Goal: Task Accomplishment & Management: Use online tool/utility

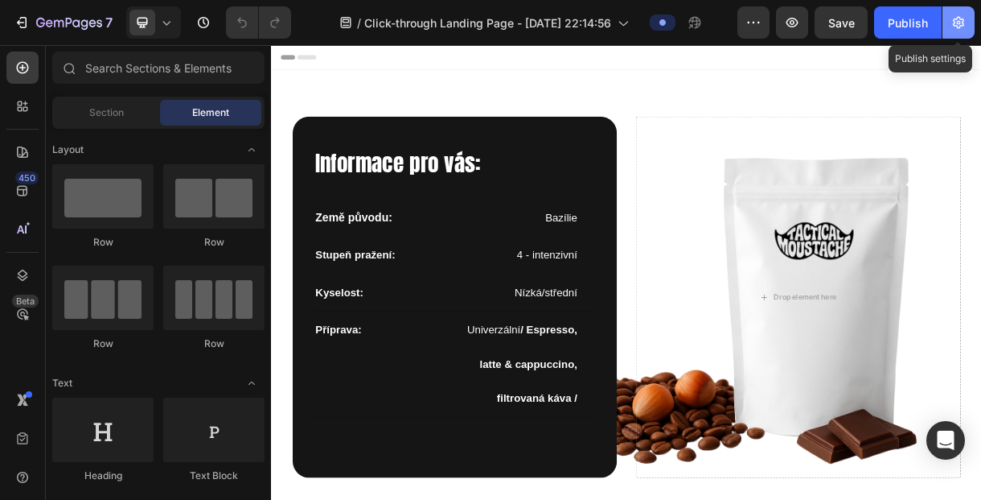
click at [955, 28] on icon "button" at bounding box center [959, 22] width 16 height 16
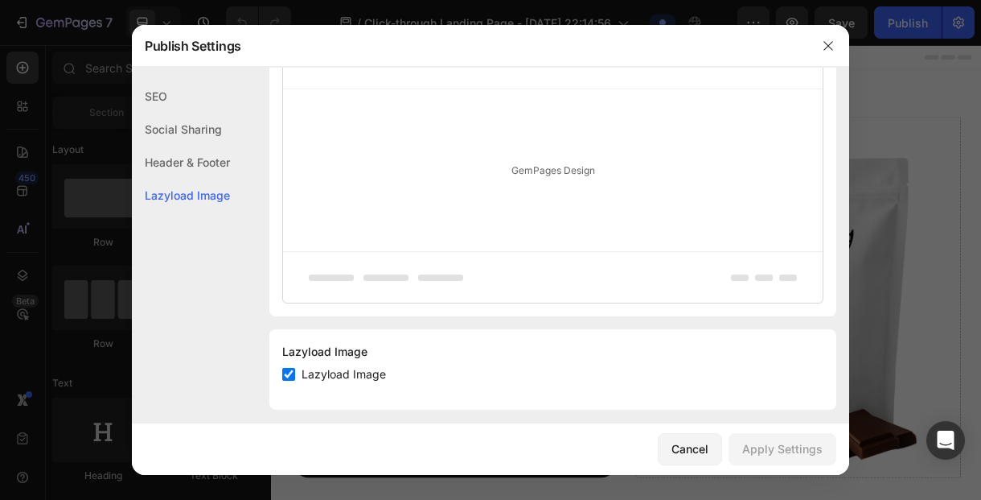
scroll to position [920, 0]
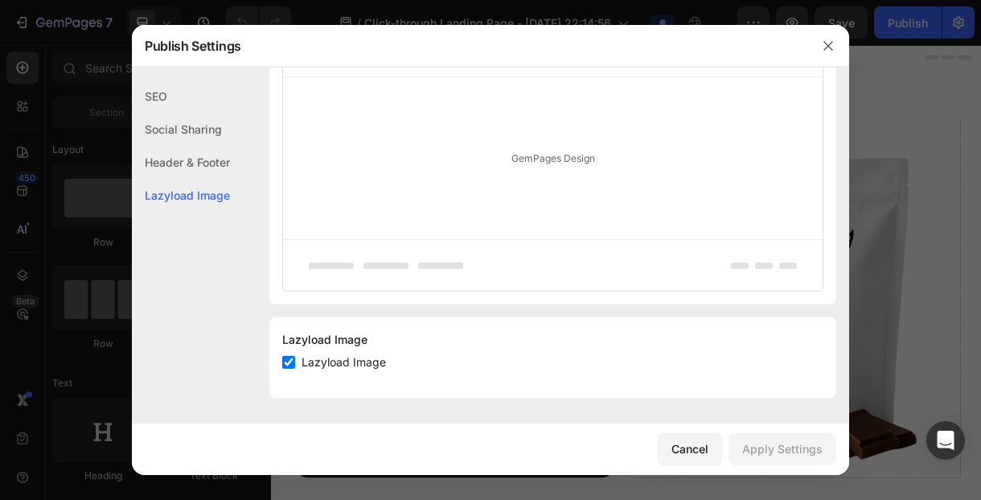
click at [195, 146] on div "Social Sharing" at bounding box center [181, 162] width 98 height 33
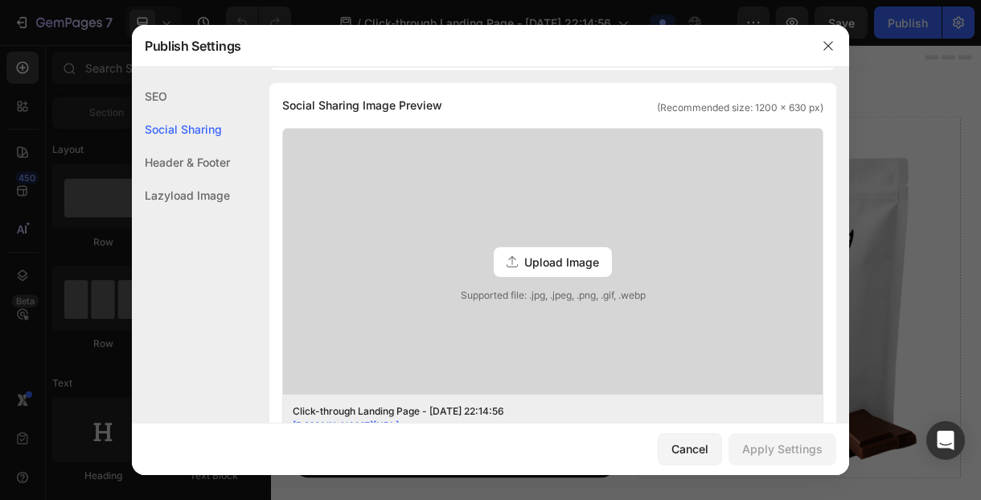
click at [194, 179] on div "Header & Footer" at bounding box center [181, 195] width 98 height 33
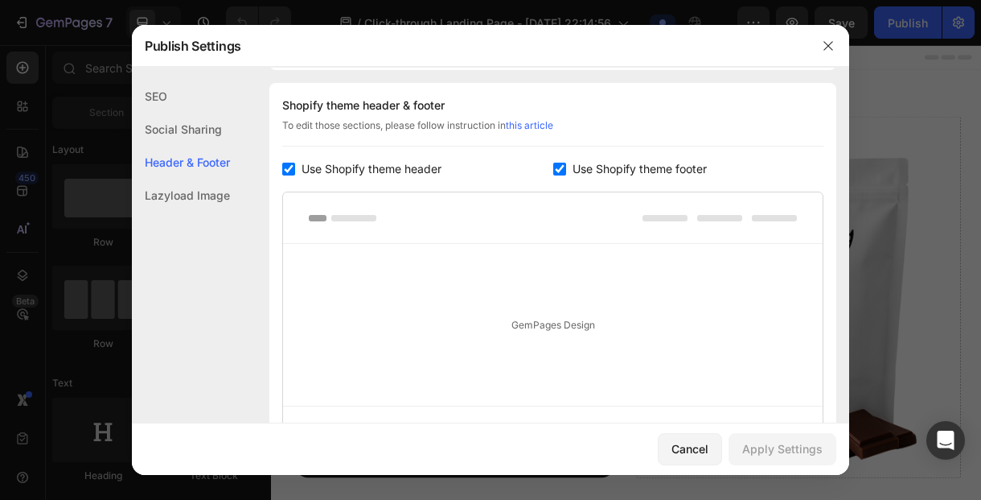
click at [172, 113] on div "SEO" at bounding box center [181, 129] width 98 height 33
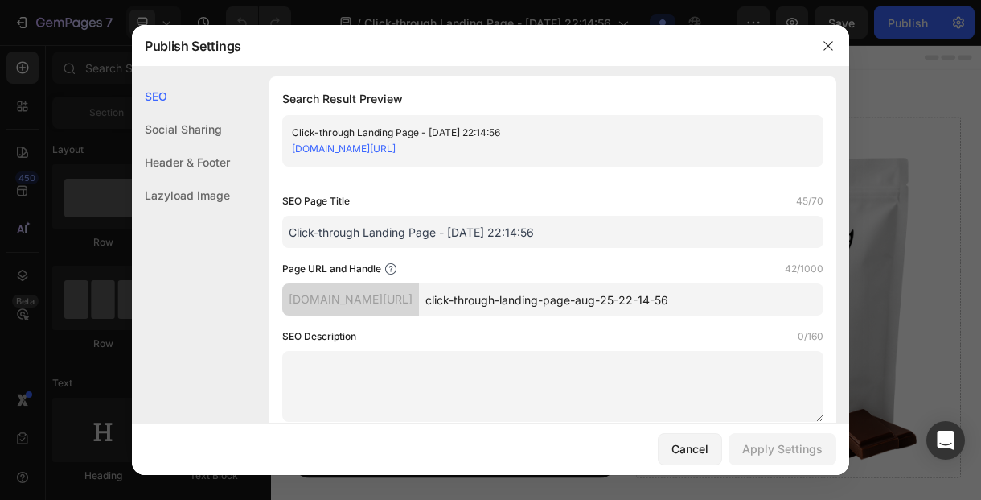
scroll to position [0, 0]
